Goal: Go to known website: Go to known website

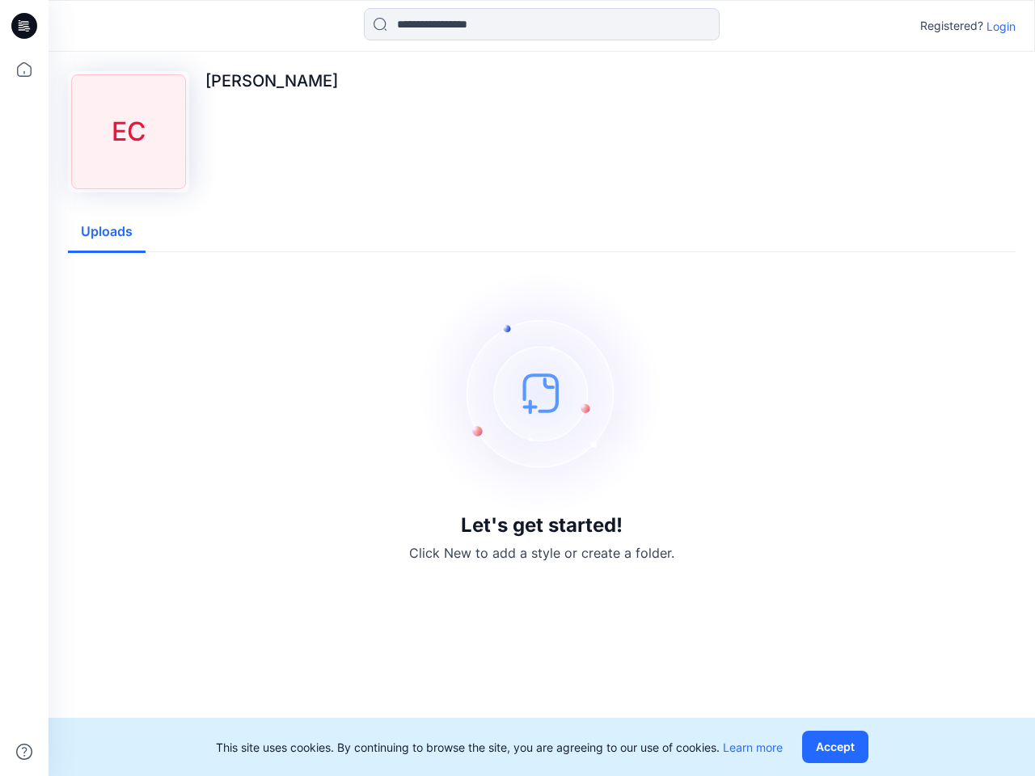
click at [517, 388] on img at bounding box center [541, 393] width 243 height 243
click at [25, 26] on icon at bounding box center [26, 26] width 6 height 1
click at [24, 70] on icon at bounding box center [24, 70] width 36 height 36
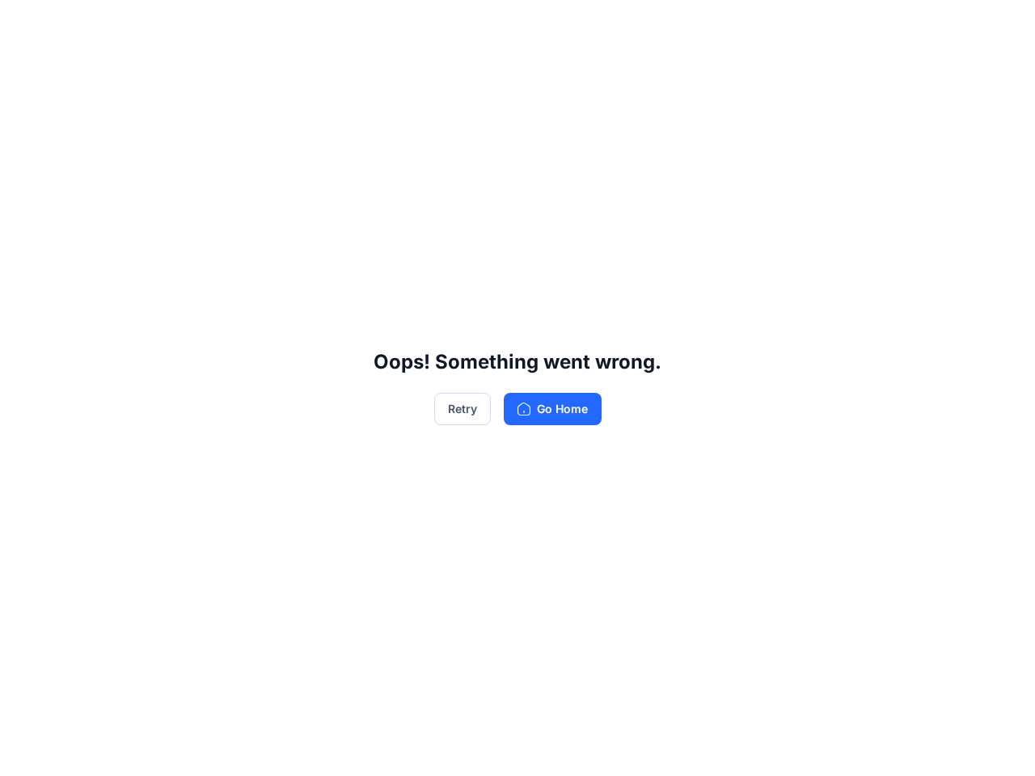
click at [24, 752] on div "Oops! Something went wrong. Retry Go Home" at bounding box center [517, 388] width 1035 height 776
click at [542, 24] on div "Oops! Something went wrong. Retry Go Home" at bounding box center [517, 388] width 1035 height 776
click at [1001, 26] on div "Oops! Something went wrong. Retry Go Home" at bounding box center [517, 388] width 1035 height 776
click at [107, 232] on div "Oops! Something went wrong. Retry Go Home" at bounding box center [517, 388] width 1035 height 776
click at [838, 747] on div "Oops! Something went wrong. Retry Go Home" at bounding box center [517, 388] width 1035 height 776
